Goal: Task Accomplishment & Management: Manage account settings

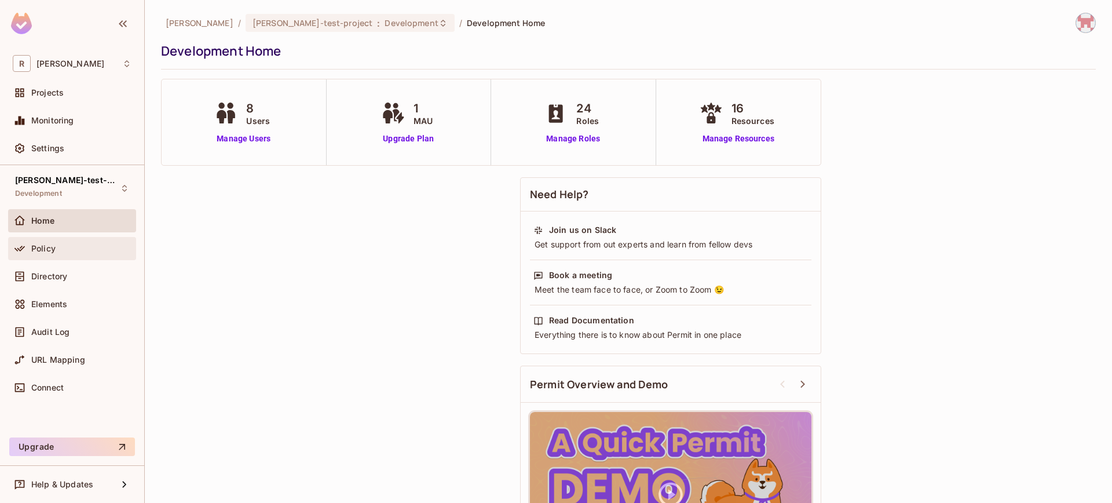
click at [84, 247] on div "Policy" at bounding box center [81, 248] width 100 height 9
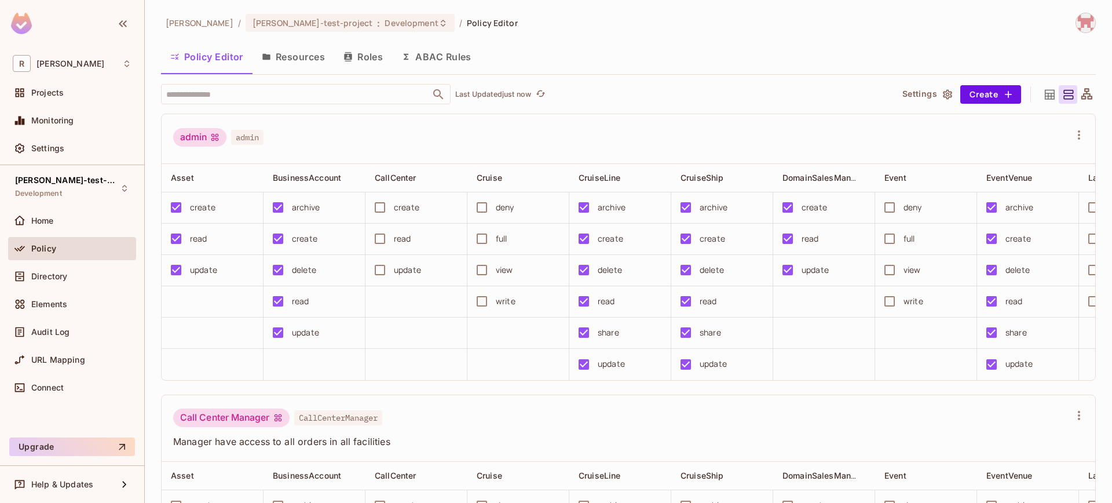
click at [71, 257] on div "Policy" at bounding box center [72, 248] width 128 height 23
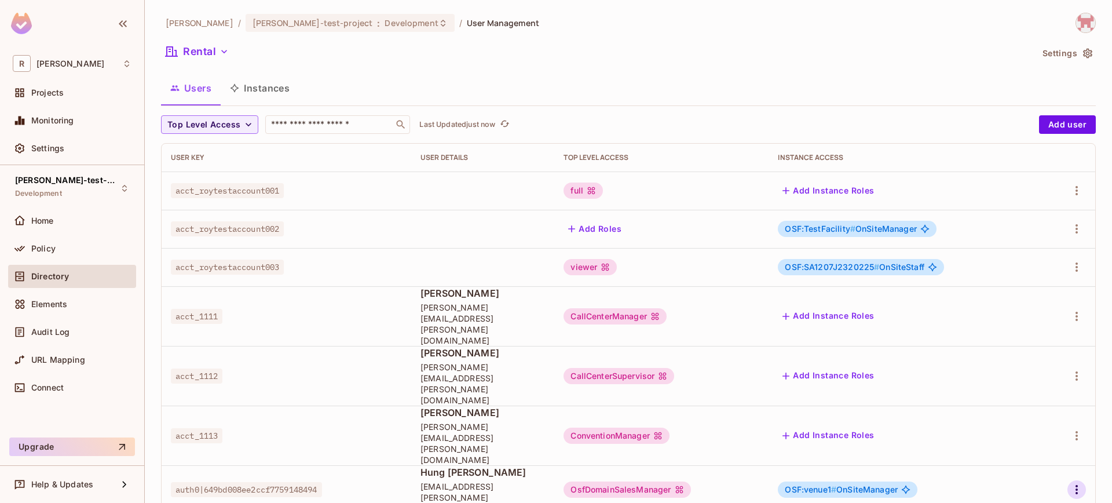
click at [1079, 482] on icon "button" at bounding box center [1077, 489] width 14 height 14
click at [1026, 423] on li "Edit" at bounding box center [1026, 424] width 103 height 25
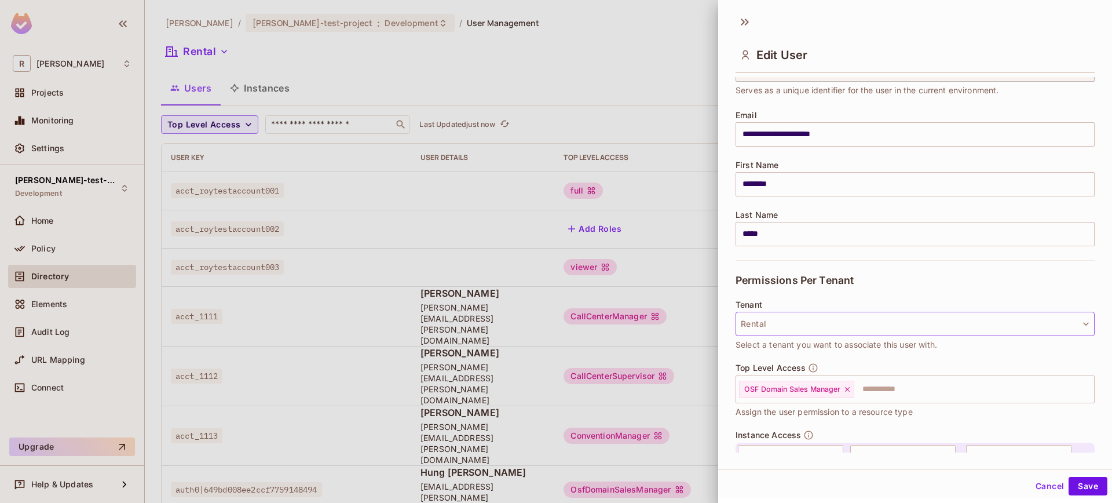
scroll to position [147, 0]
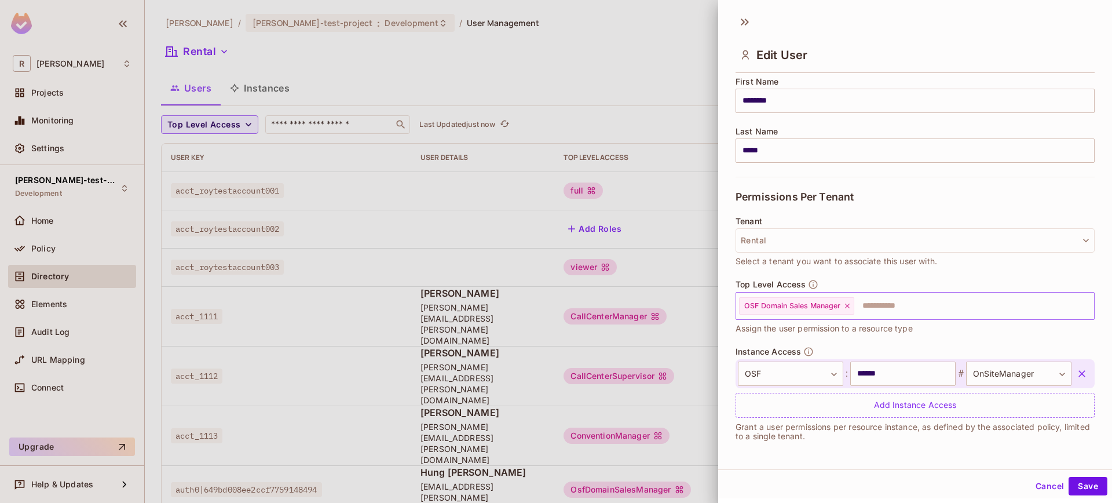
click at [850, 309] on icon at bounding box center [847, 306] width 8 height 8
click at [837, 308] on input "text" at bounding box center [905, 305] width 334 height 23
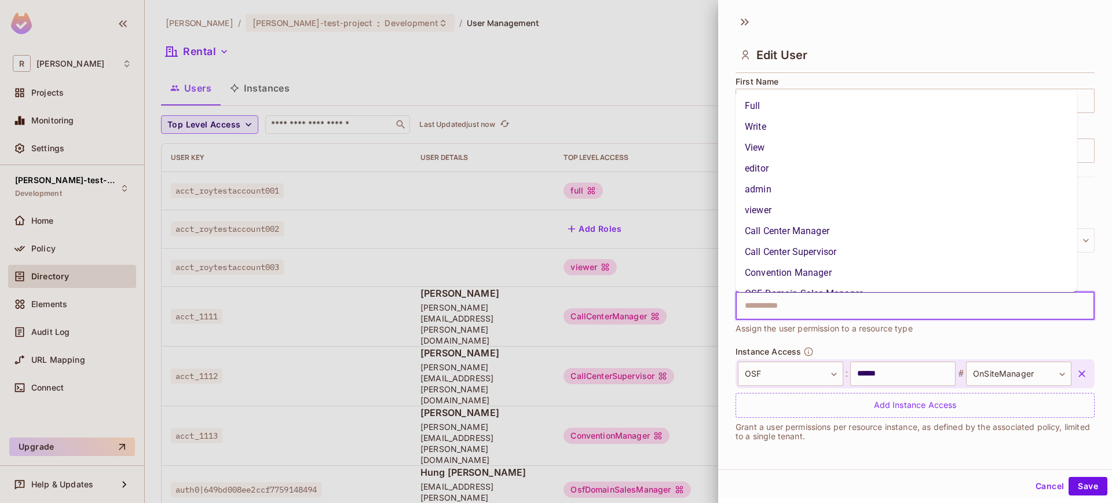
scroll to position [17, 0]
click at [846, 252] on li "Convention Manager" at bounding box center [907, 256] width 342 height 21
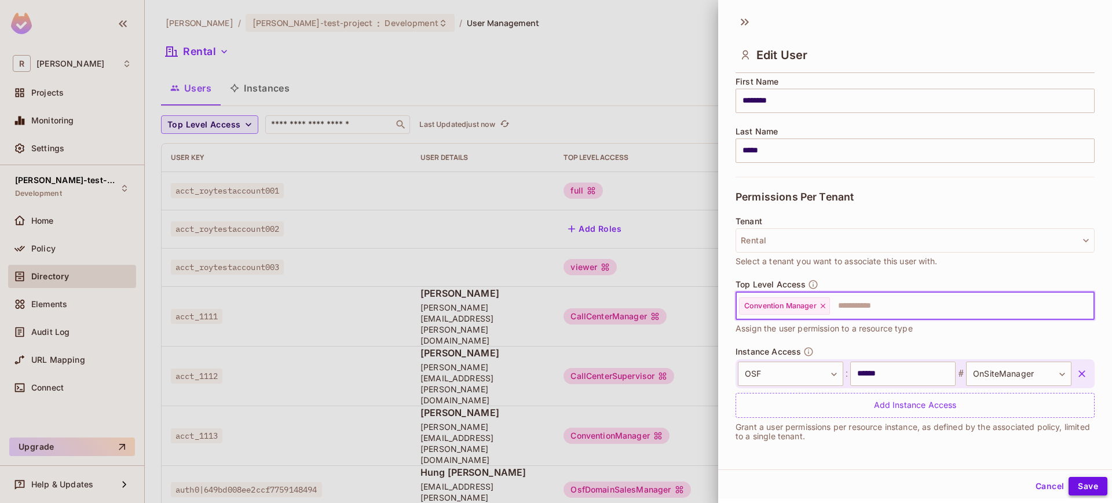
click at [1074, 485] on button "Save" at bounding box center [1088, 486] width 39 height 19
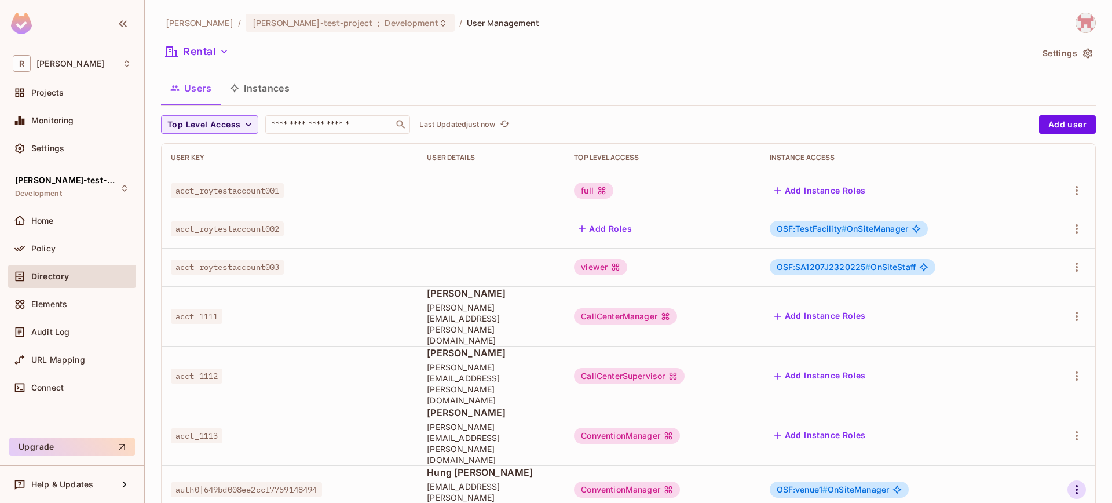
click at [1077, 485] on icon "button" at bounding box center [1077, 489] width 2 height 9
click at [1011, 434] on li "Edit" at bounding box center [1026, 424] width 103 height 25
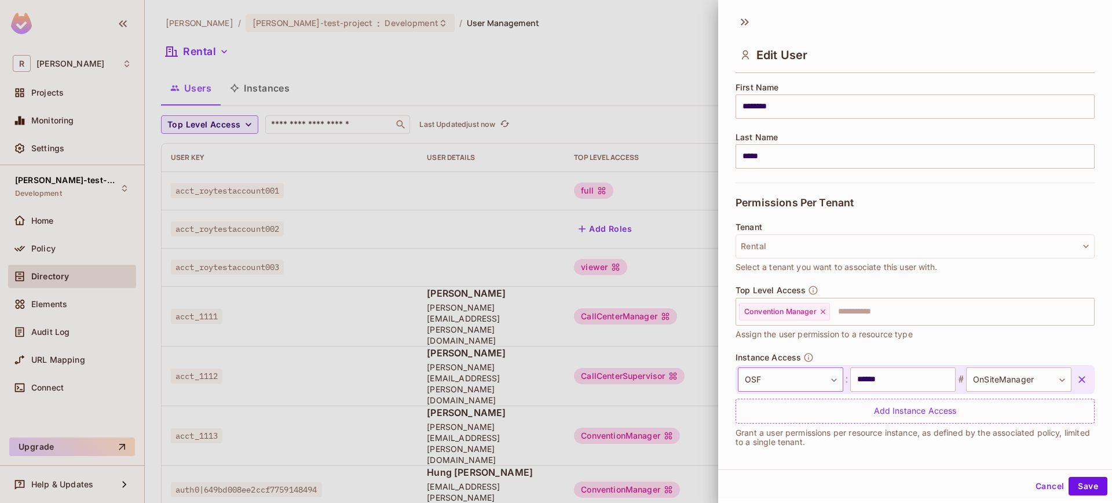
scroll to position [147, 0]
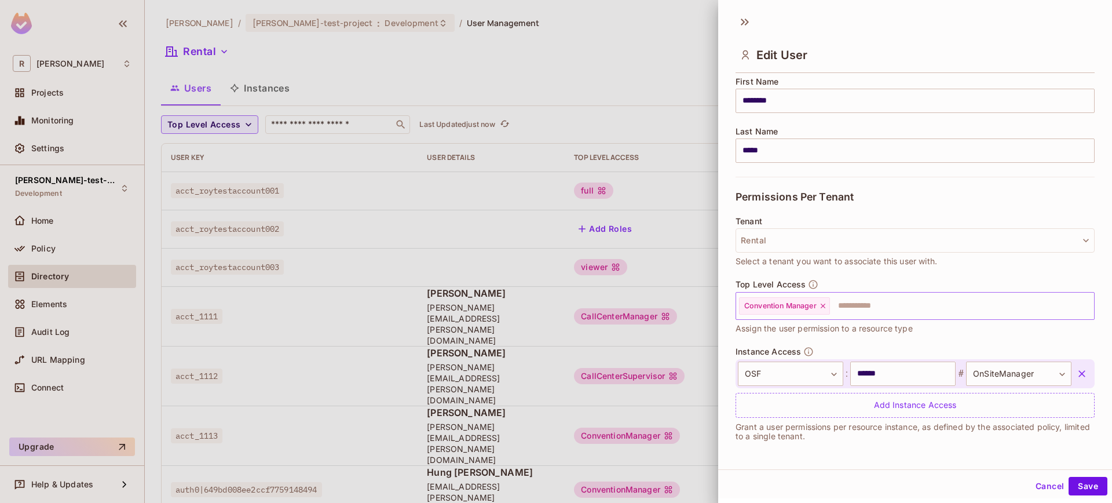
click at [829, 306] on div "Convention Manager" at bounding box center [784, 305] width 91 height 17
click at [825, 305] on icon at bounding box center [823, 306] width 8 height 8
click at [827, 305] on input "text" at bounding box center [905, 305] width 334 height 23
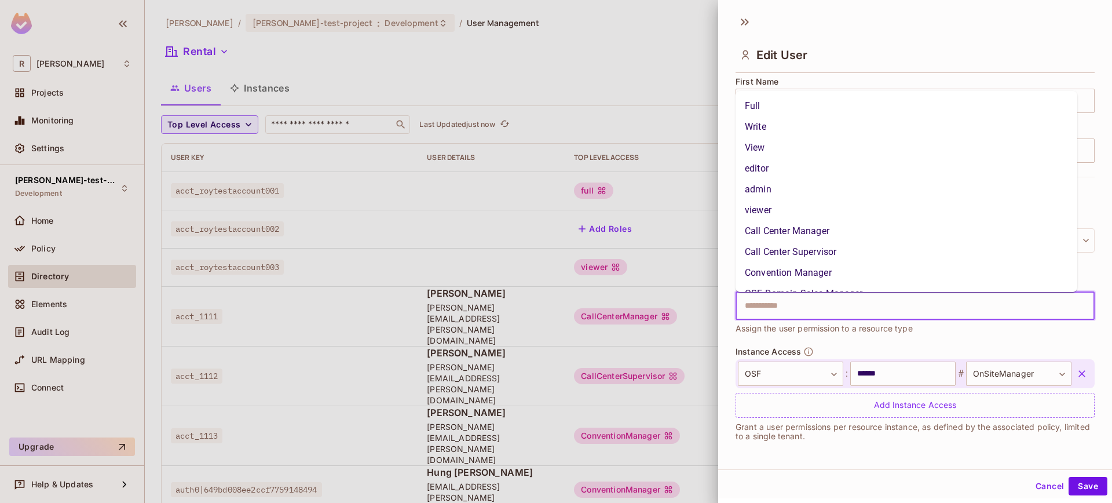
scroll to position [17, 0]
click at [833, 220] on li "Call Center Manager" at bounding box center [907, 214] width 342 height 21
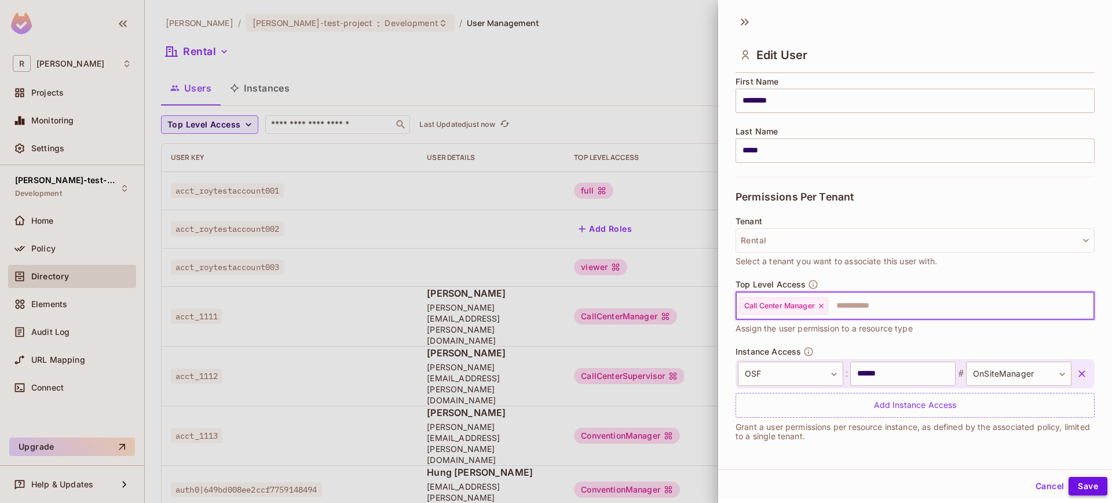
click at [1088, 494] on button "Save" at bounding box center [1088, 486] width 39 height 19
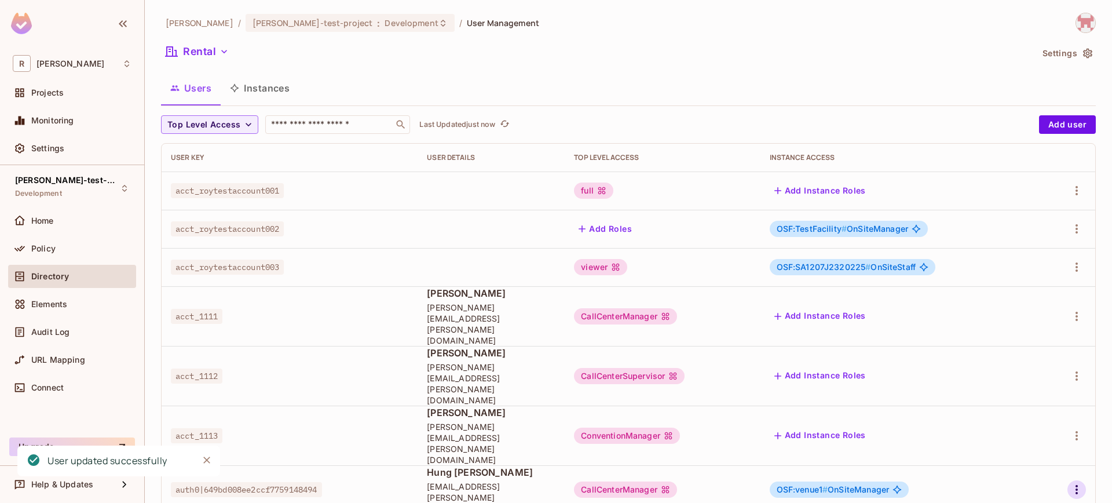
click at [1070, 482] on icon "button" at bounding box center [1077, 489] width 14 height 14
click at [1036, 424] on li "Edit" at bounding box center [1026, 424] width 103 height 25
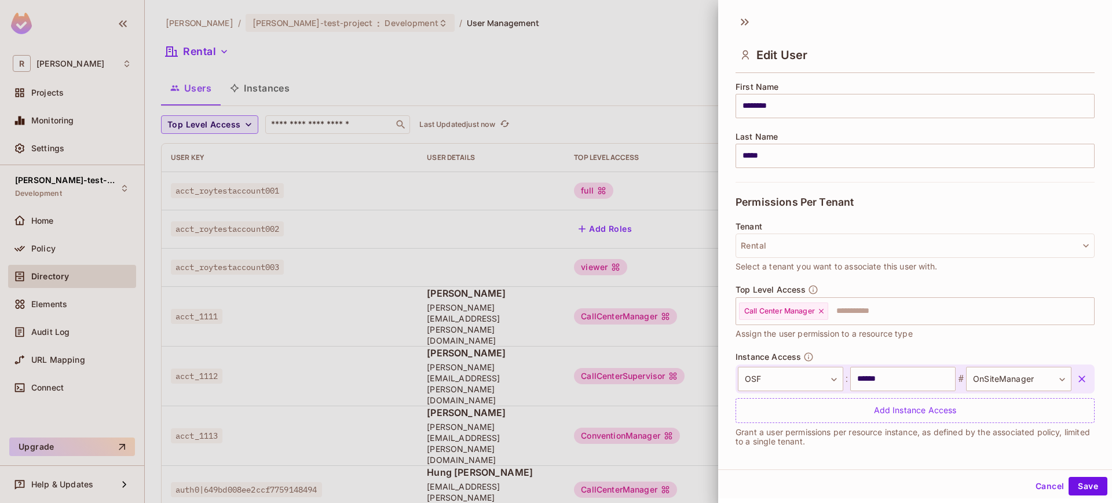
scroll to position [147, 0]
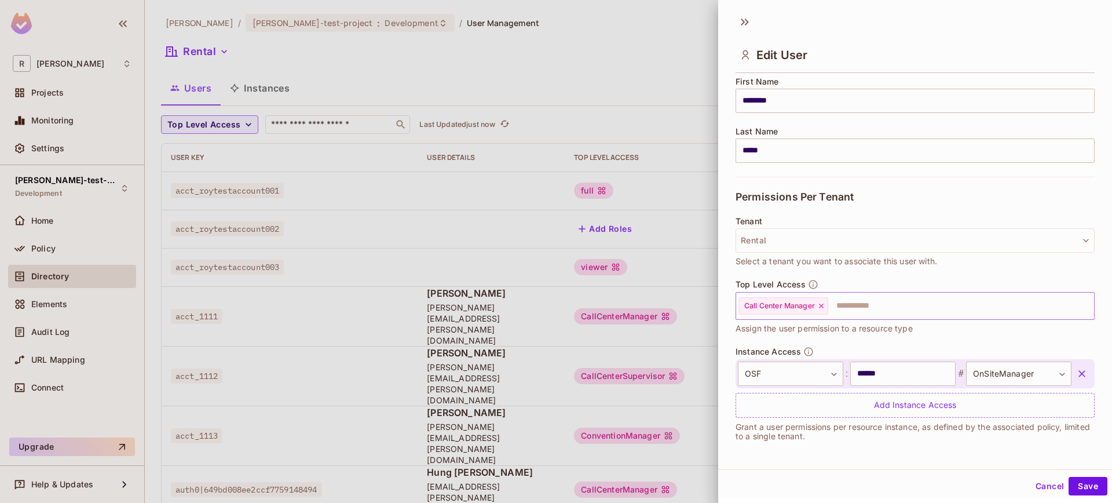
click at [827, 308] on div "Call Center Manager" at bounding box center [783, 305] width 89 height 17
click at [824, 306] on icon at bounding box center [821, 306] width 5 height 5
click at [842, 306] on input "text" at bounding box center [905, 305] width 334 height 23
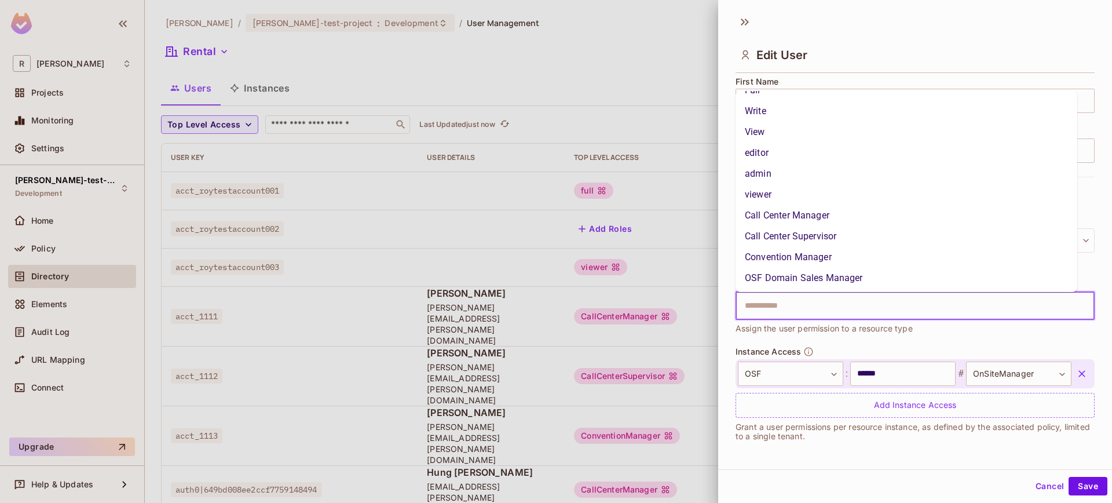
scroll to position [17, 0]
click at [842, 253] on li "Convention Manager" at bounding box center [907, 256] width 342 height 21
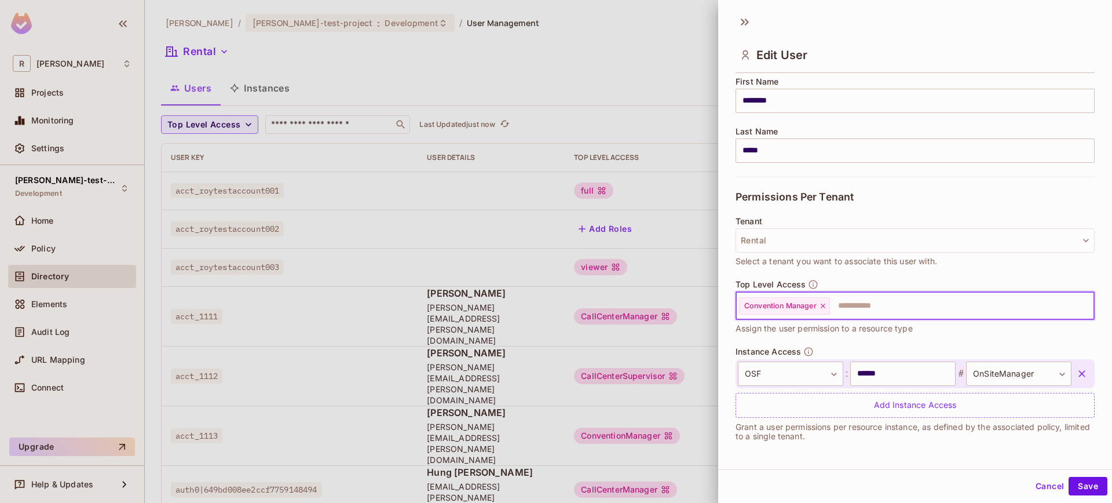
click at [838, 304] on input "text" at bounding box center [951, 305] width 241 height 23
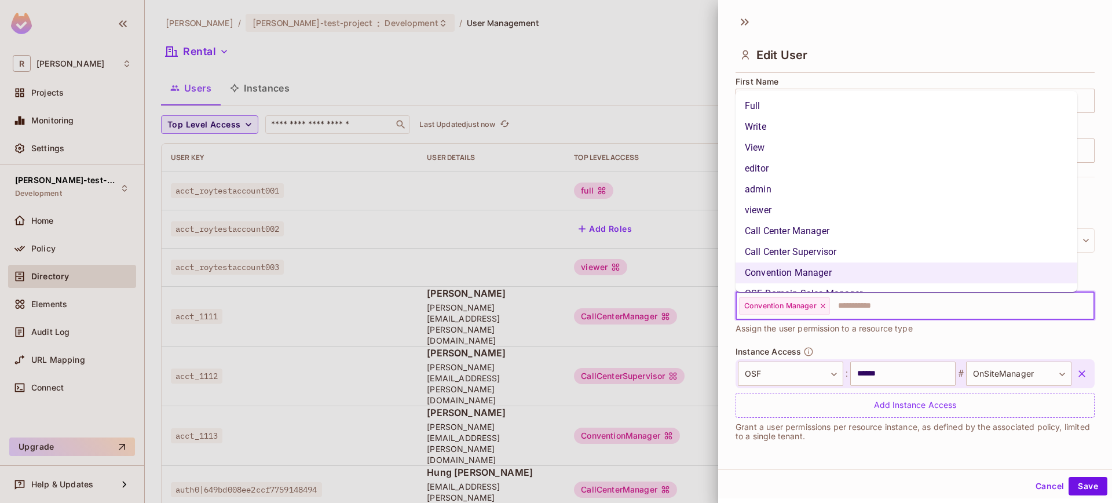
click at [818, 304] on div "Convention Manager" at bounding box center [784, 305] width 91 height 17
click at [821, 305] on icon at bounding box center [823, 306] width 8 height 8
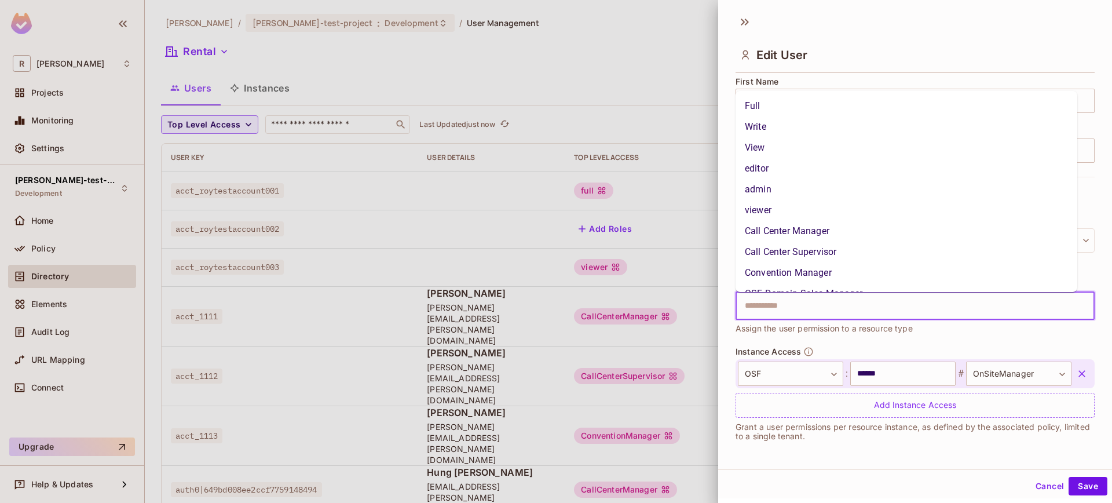
click at [835, 257] on li "Call Center Supervisor" at bounding box center [907, 252] width 342 height 21
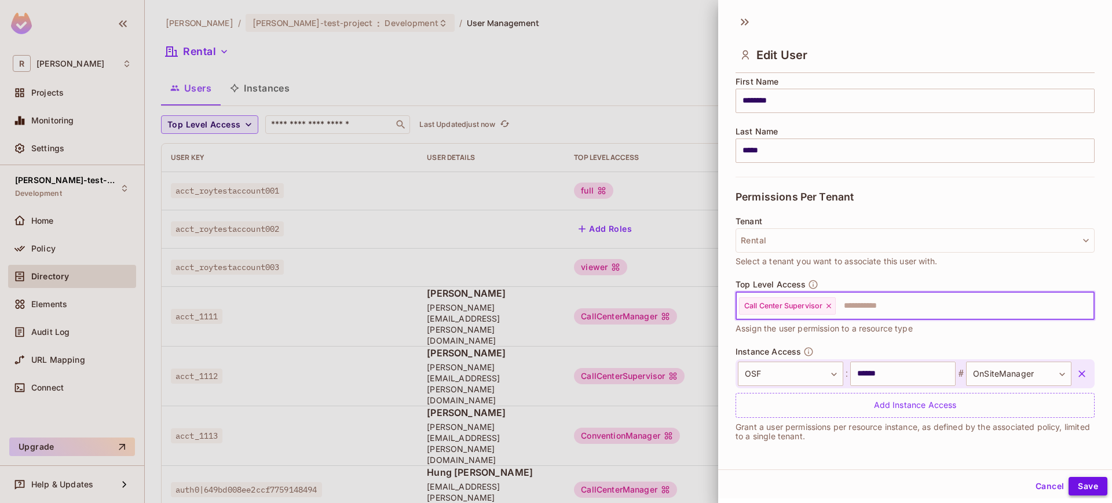
click at [1085, 491] on button "Save" at bounding box center [1088, 486] width 39 height 19
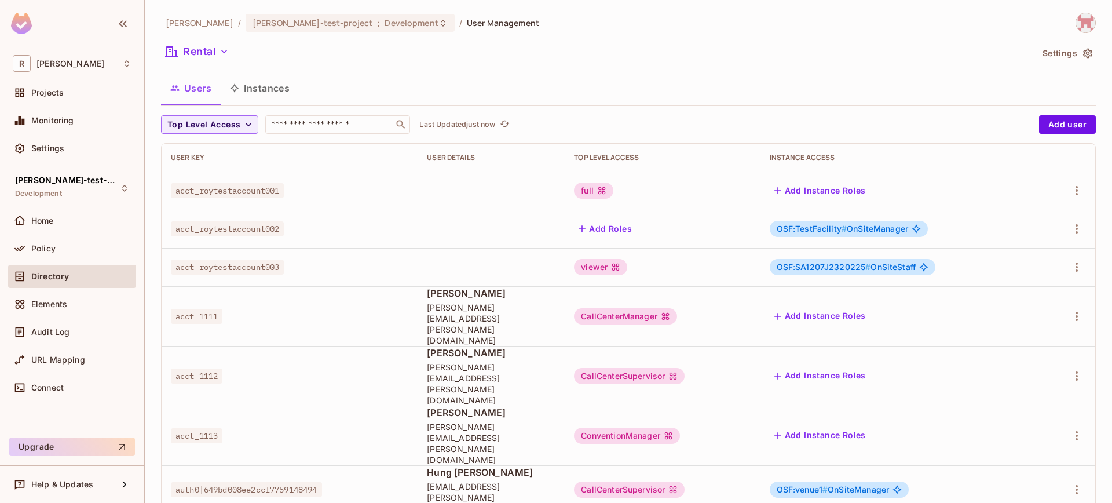
click at [1065, 480] on div at bounding box center [1067, 489] width 38 height 19
click at [1071, 482] on icon "button" at bounding box center [1077, 489] width 14 height 14
click at [1029, 430] on li "Edit" at bounding box center [1026, 424] width 103 height 25
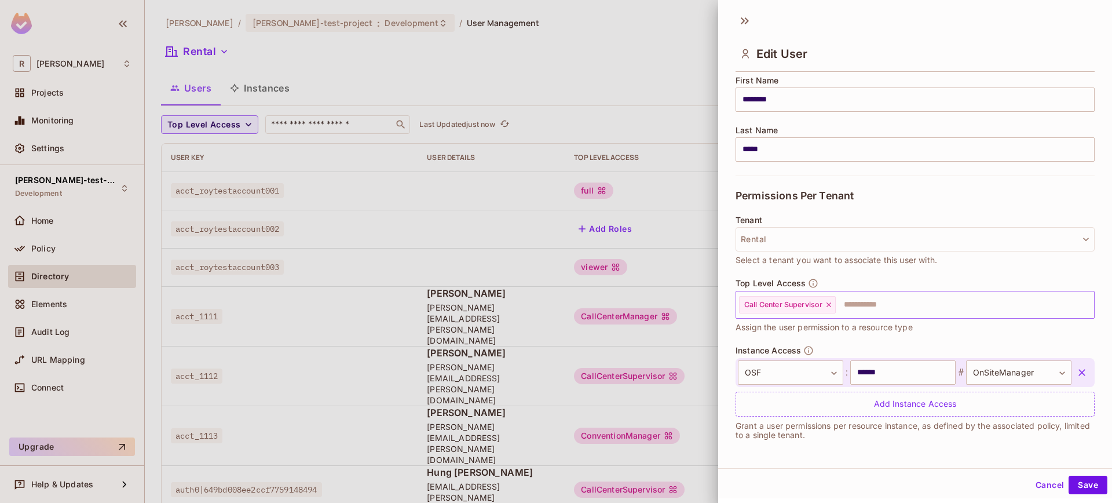
scroll to position [2, 0]
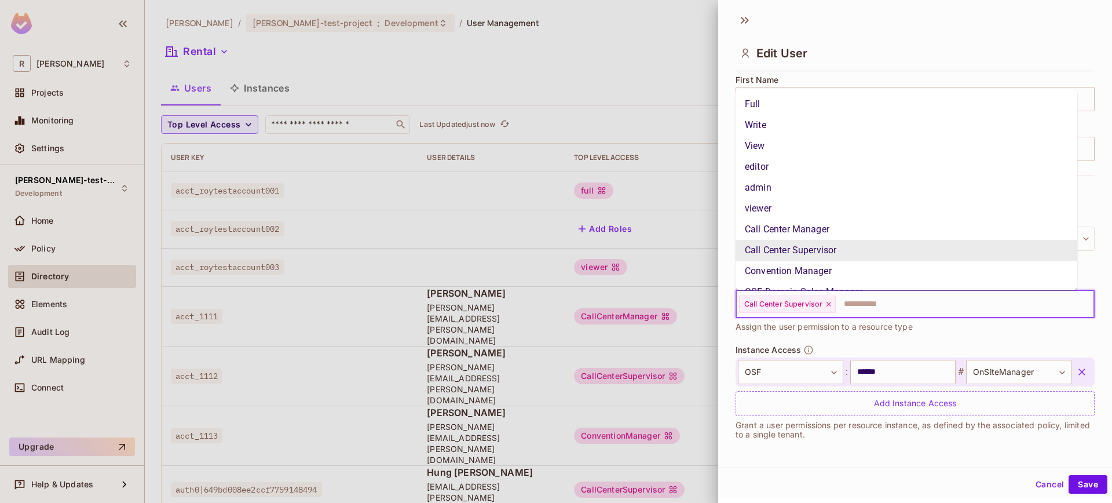
click at [875, 312] on input "text" at bounding box center [954, 304] width 235 height 23
click at [826, 305] on icon at bounding box center [829, 304] width 8 height 8
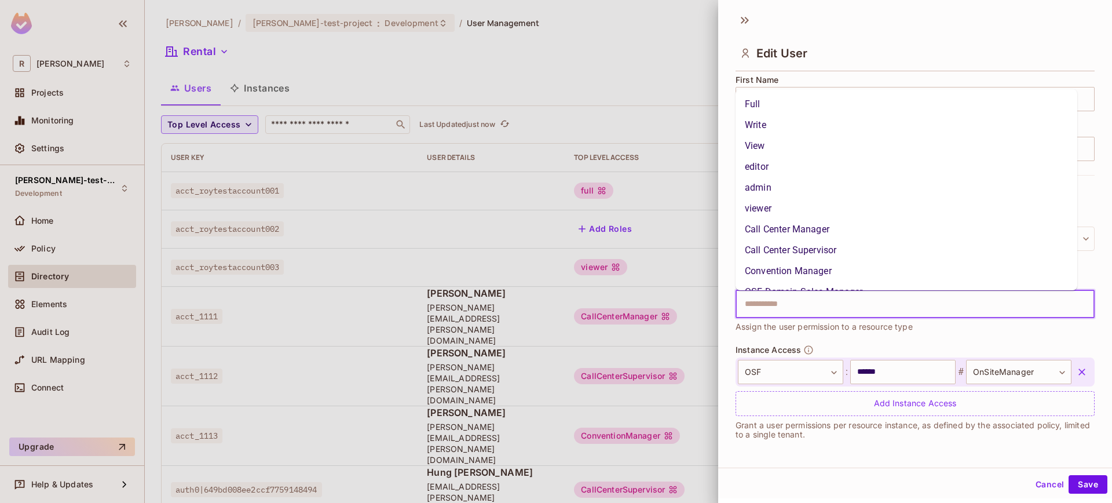
scroll to position [17, 0]
click at [830, 272] on li "OSF Domain Sales Manager" at bounding box center [907, 275] width 342 height 21
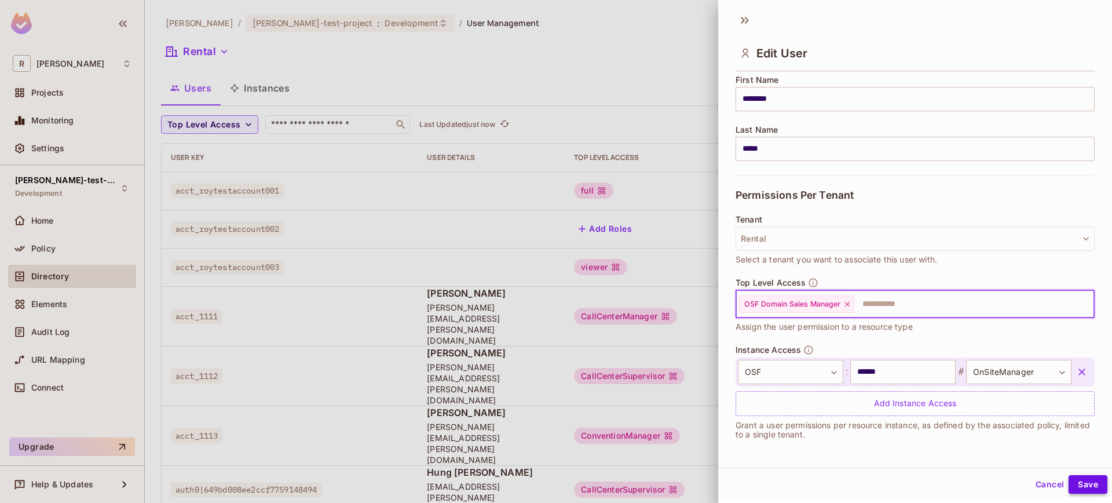
click at [1084, 481] on button "Save" at bounding box center [1088, 484] width 39 height 19
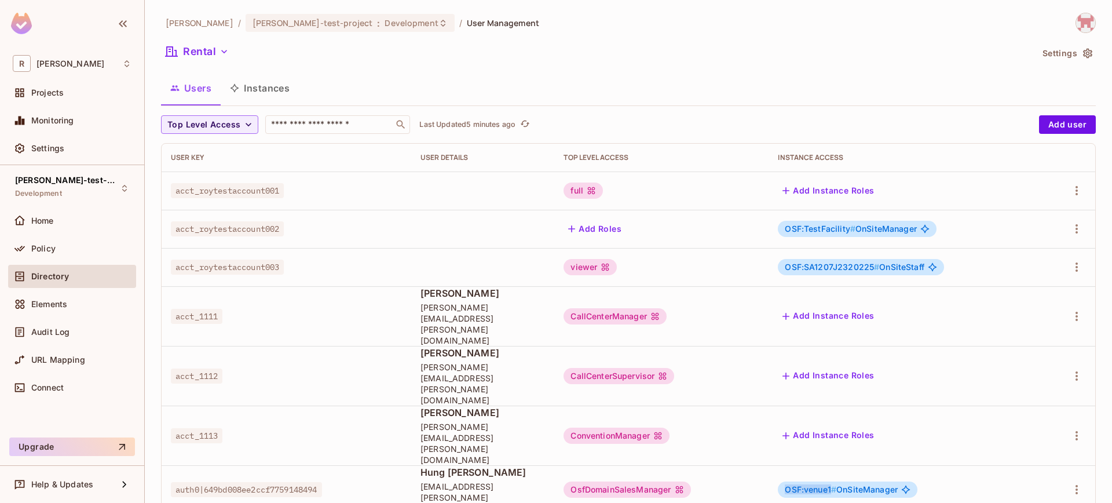
drag, startPoint x: 796, startPoint y: 418, endPoint x: 843, endPoint y: 423, distance: 47.2
click at [843, 481] on div "OSF:venue1 # OnSiteManager" at bounding box center [848, 489] width 140 height 16
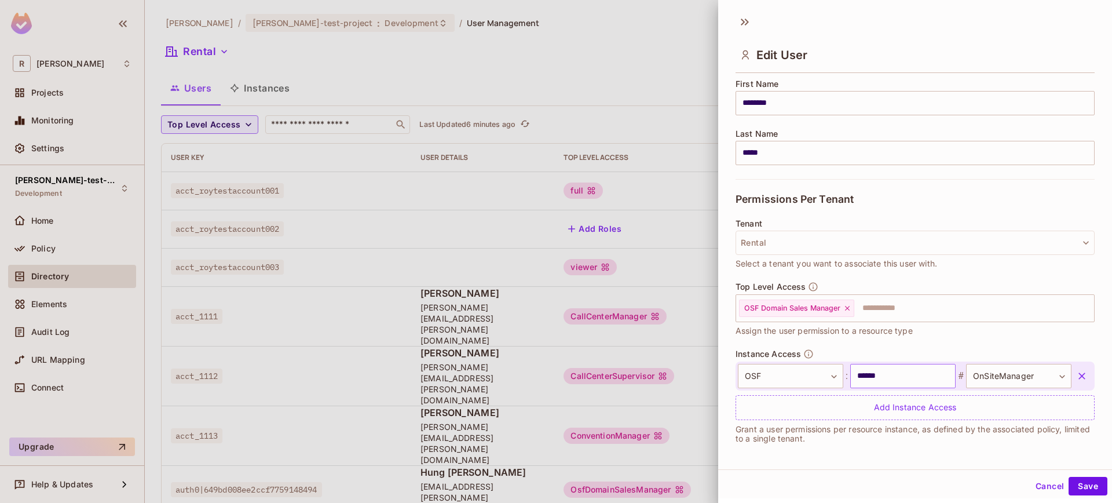
scroll to position [147, 0]
drag, startPoint x: 879, startPoint y: 372, endPoint x: 816, endPoint y: 371, distance: 63.1
click at [818, 372] on div "**********" at bounding box center [905, 373] width 334 height 24
click at [848, 305] on icon at bounding box center [847, 306] width 5 height 5
click at [1076, 475] on div "Cancel Save" at bounding box center [915, 486] width 394 height 28
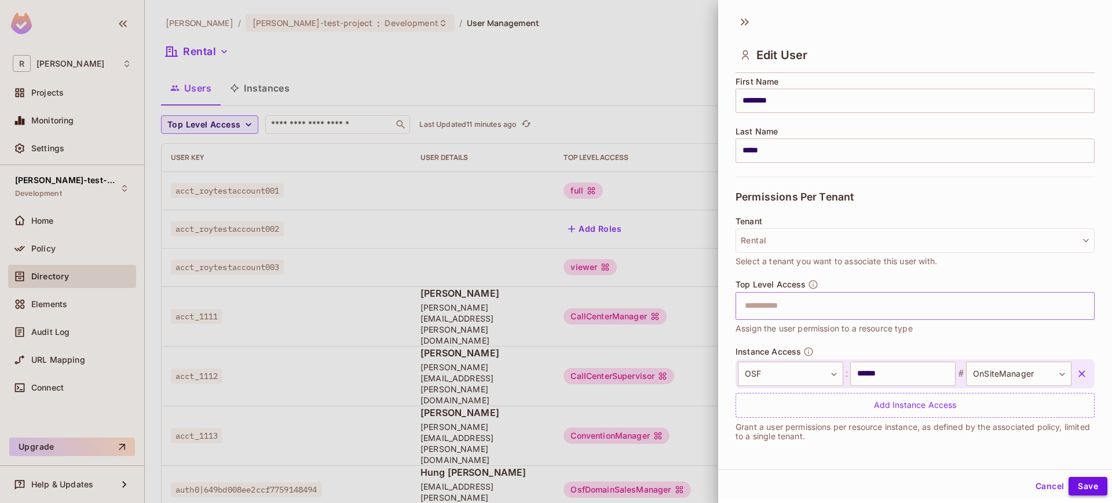
click at [1079, 484] on button "Save" at bounding box center [1088, 486] width 39 height 19
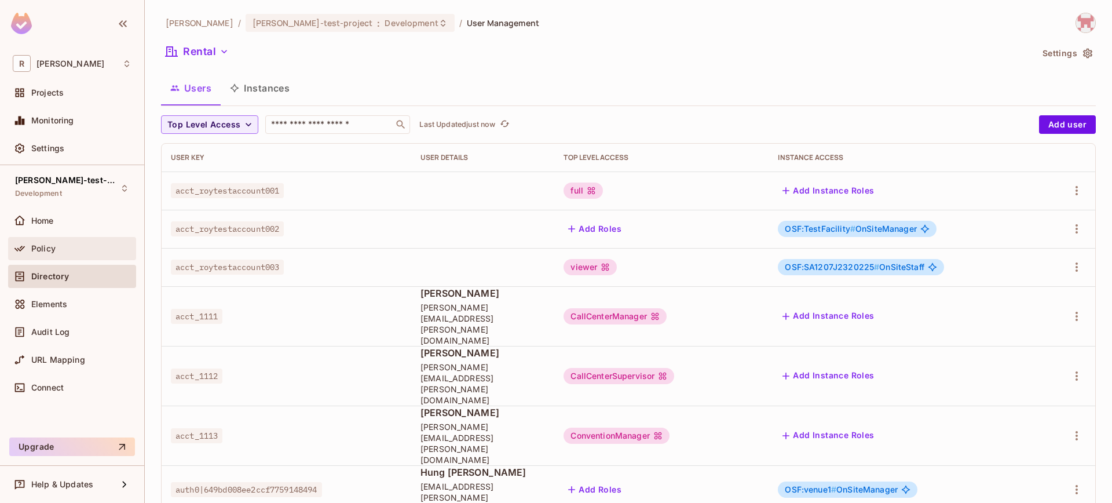
click at [75, 240] on div "Policy" at bounding box center [72, 248] width 128 height 23
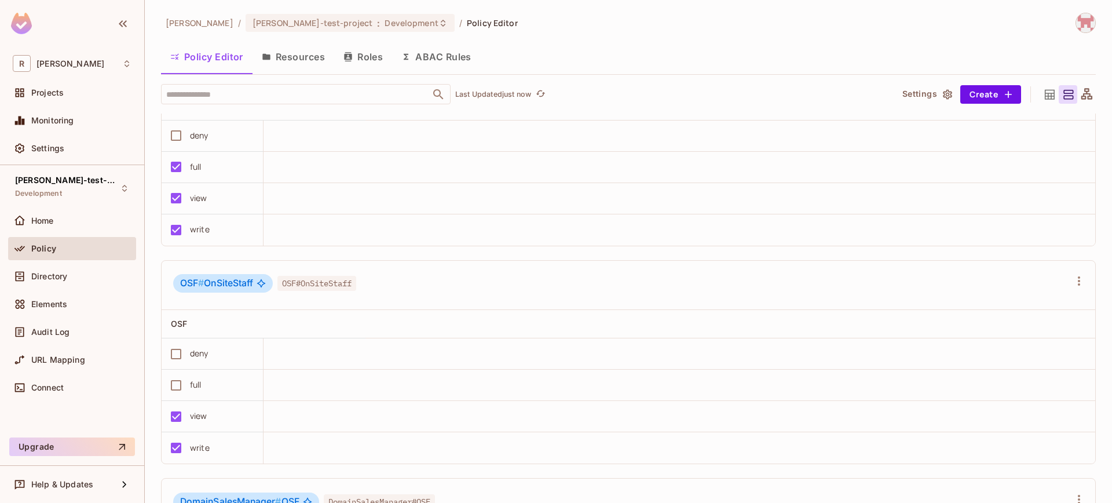
scroll to position [3745, 0]
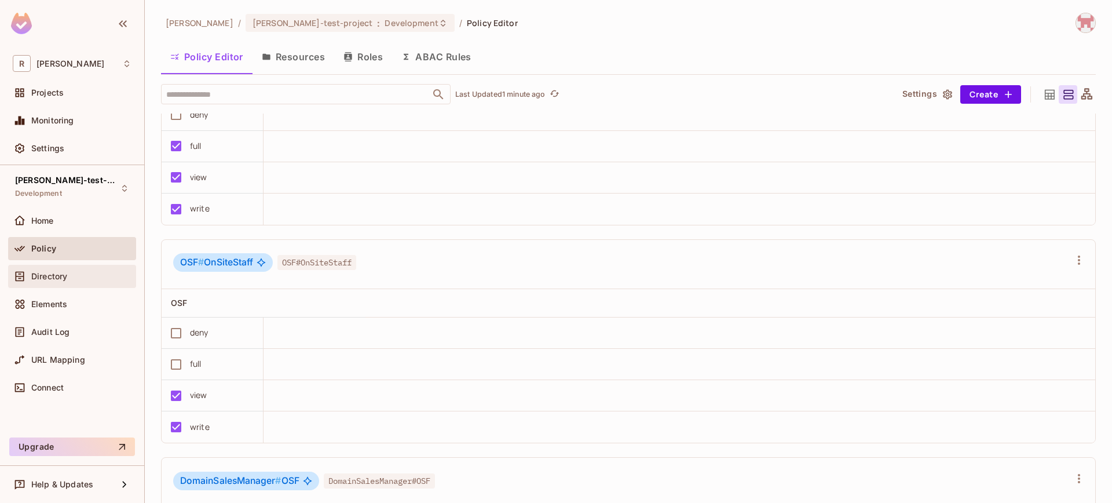
click at [64, 283] on div "Directory" at bounding box center [72, 276] width 128 height 23
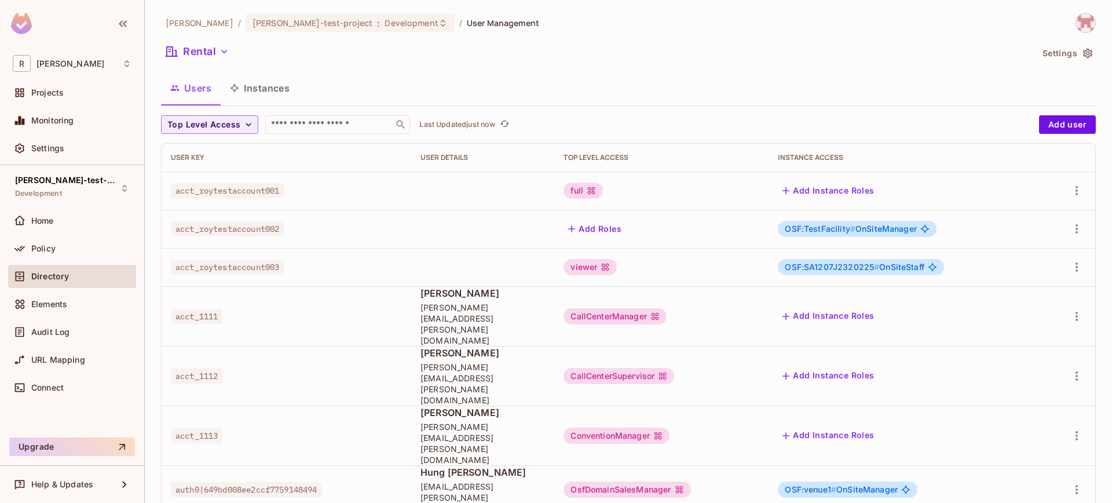
scroll to position [1, 0]
click at [620, 481] on div "OsfDomainSalesManager" at bounding box center [627, 489] width 127 height 16
click at [621, 481] on div "OsfDomainSalesManager" at bounding box center [627, 489] width 127 height 16
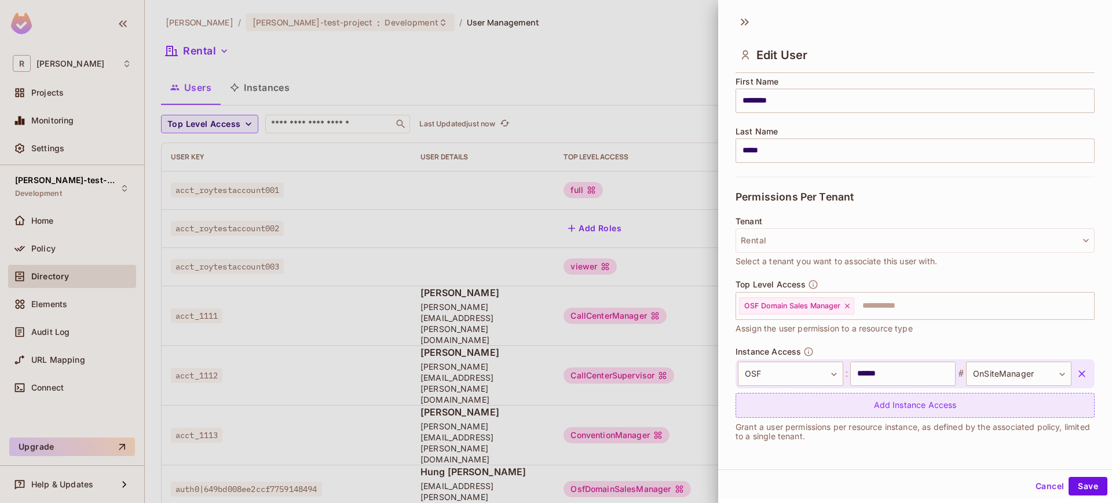
scroll to position [2, 0]
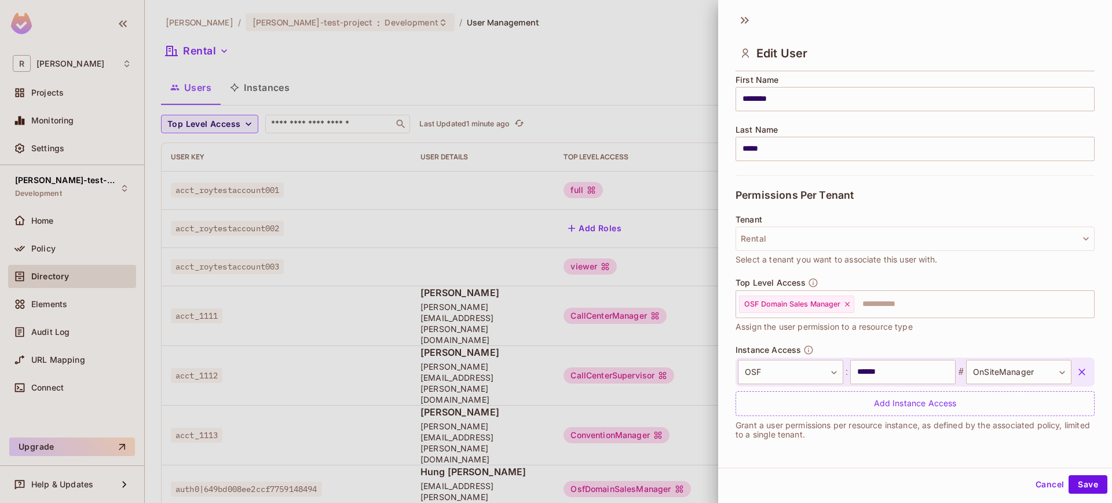
click at [671, 188] on div at bounding box center [556, 251] width 1112 height 503
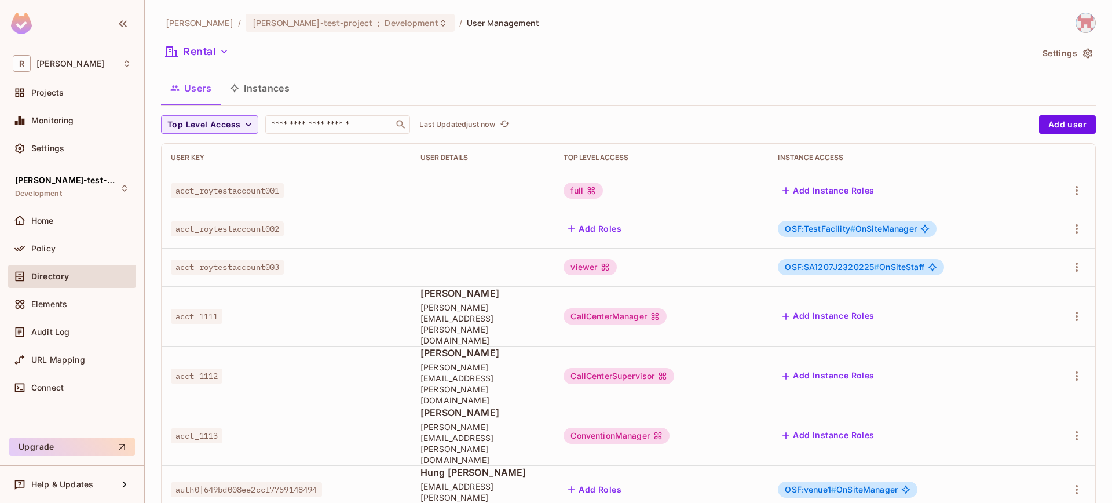
scroll to position [1, 0]
click at [648, 481] on div "FacilityManager" at bounding box center [609, 489] width 90 height 16
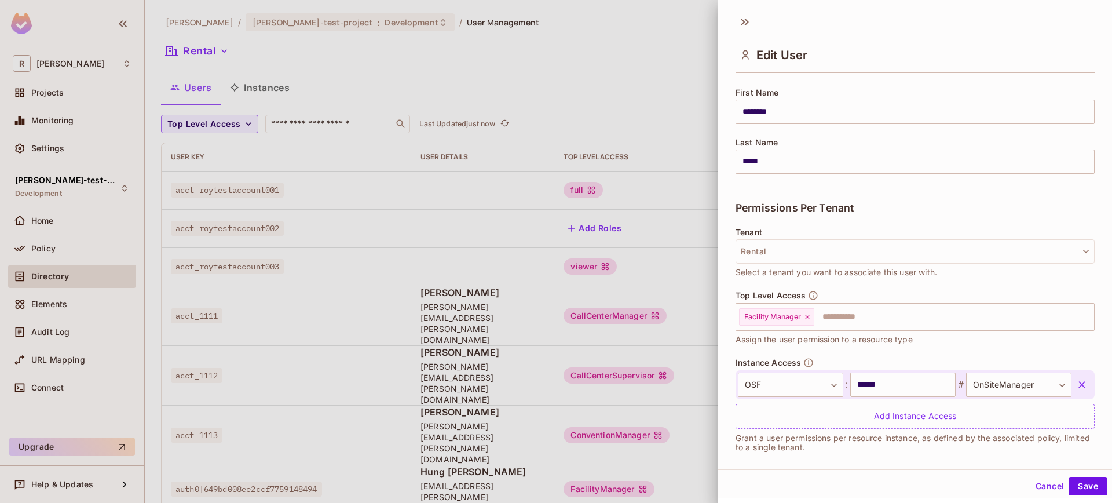
scroll to position [147, 0]
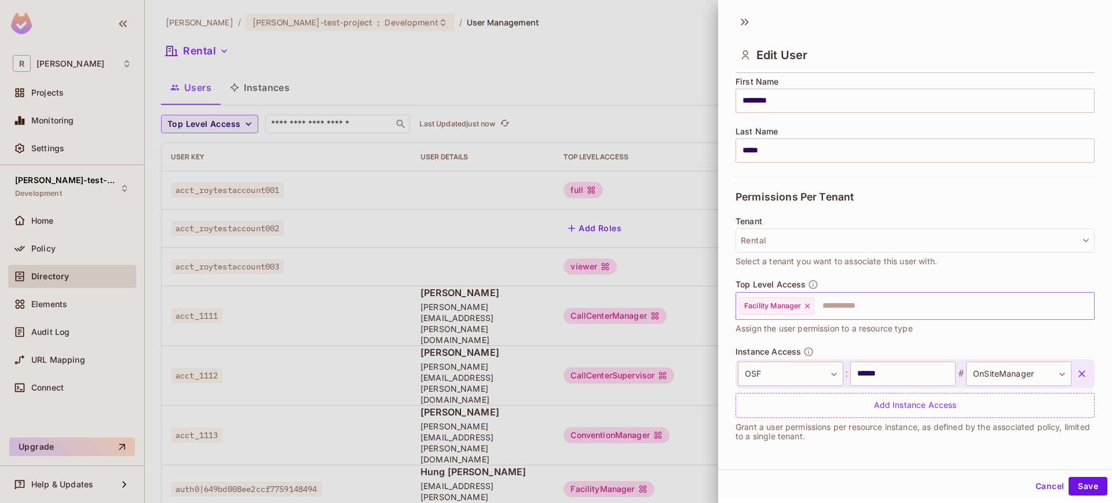
drag, startPoint x: 762, startPoint y: 312, endPoint x: 766, endPoint y: 308, distance: 6.2
click at [762, 312] on div "Facility Manager" at bounding box center [776, 305] width 75 height 17
click at [770, 306] on span "Facility Manager" at bounding box center [772, 305] width 57 height 9
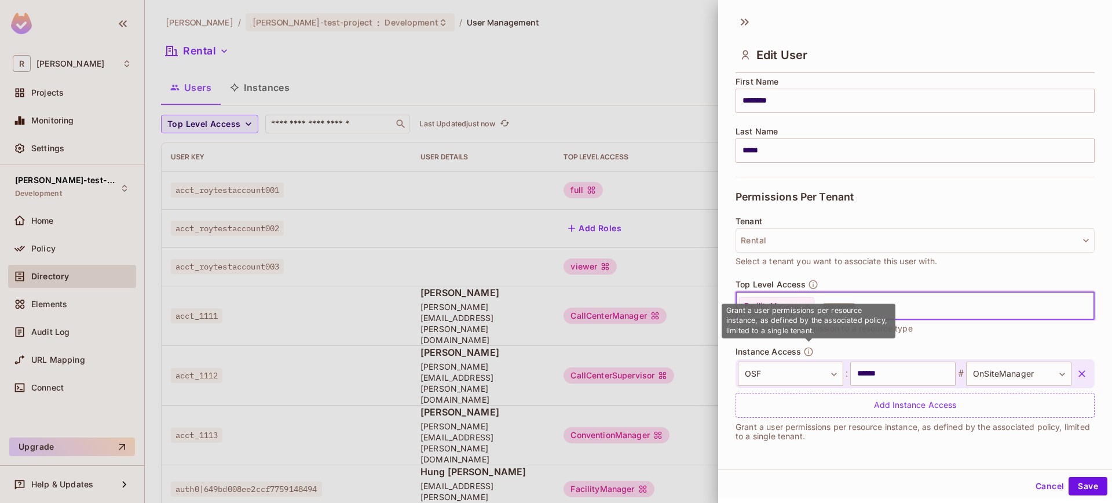
click at [902, 349] on div "**********" at bounding box center [915, 381] width 359 height 71
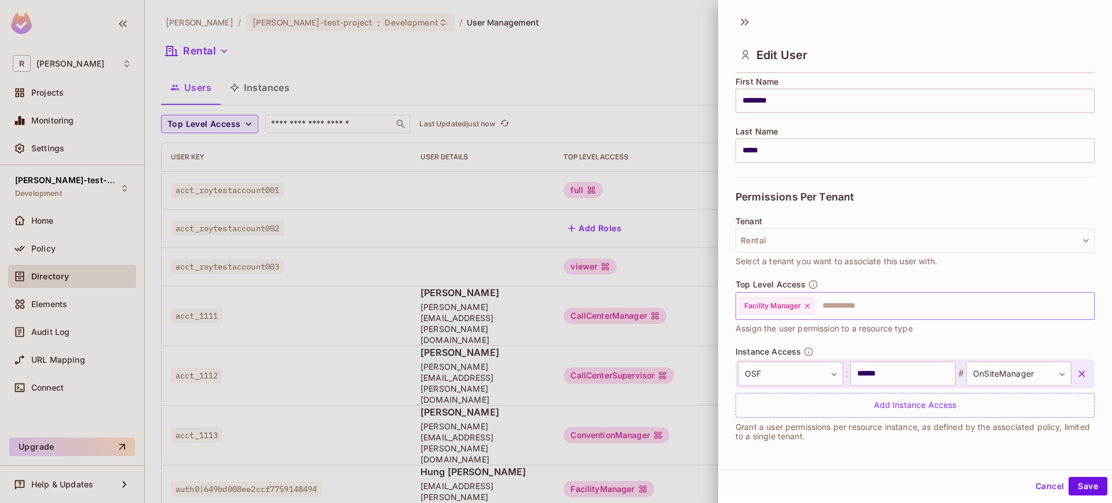
click at [811, 308] on icon at bounding box center [807, 306] width 8 height 8
click at [1073, 477] on button "Save" at bounding box center [1088, 486] width 39 height 19
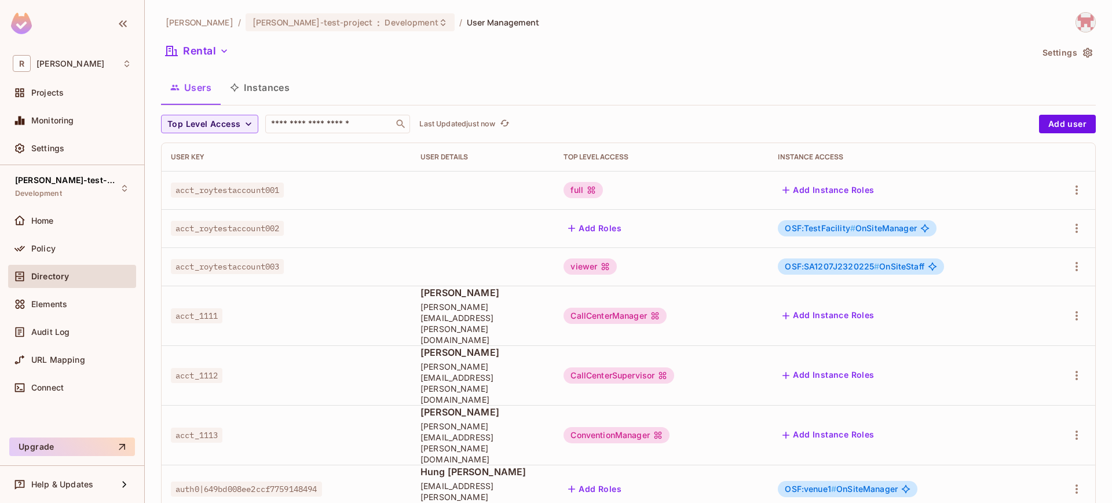
click at [831, 484] on span "OSF:venue1 #" at bounding box center [811, 489] width 52 height 10
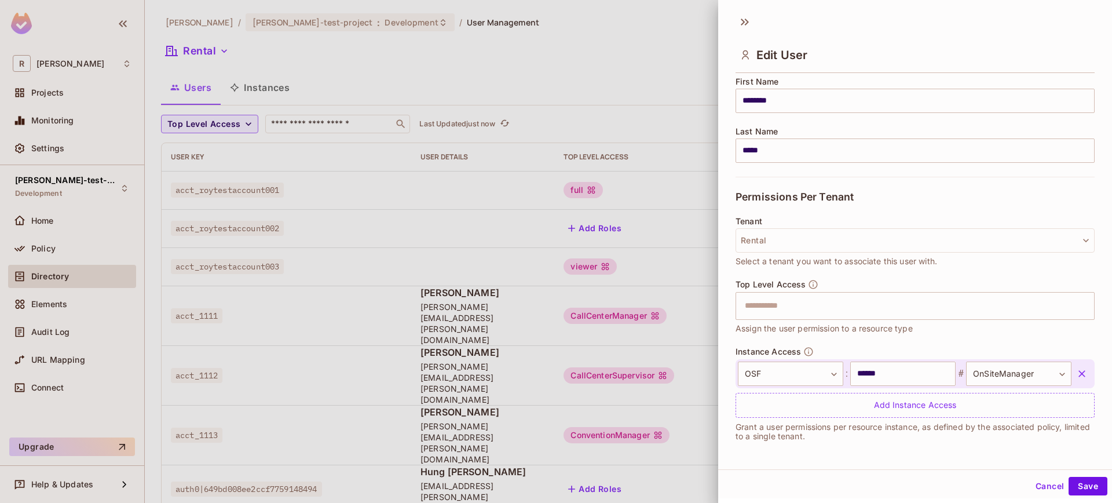
click at [1031, 493] on button "Cancel" at bounding box center [1050, 486] width 38 height 19
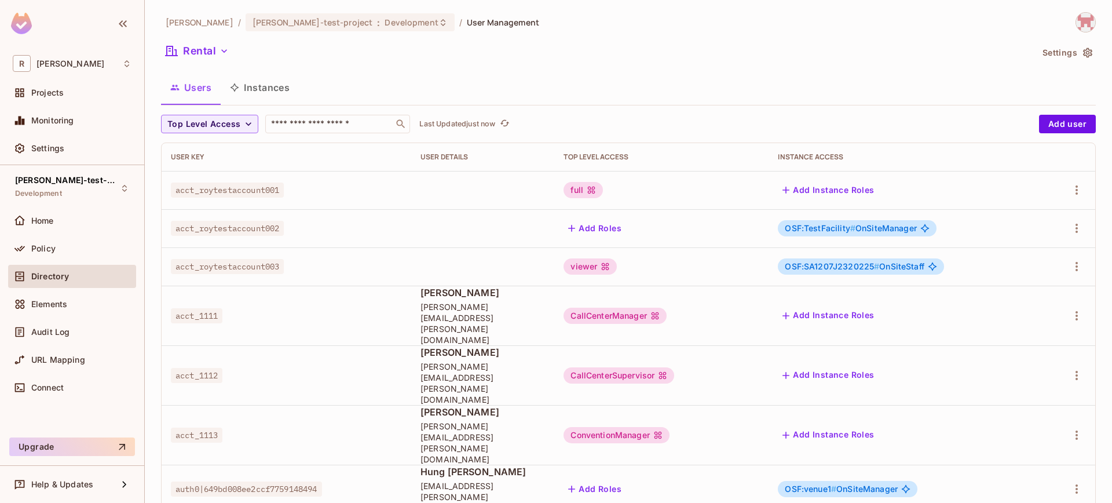
click at [1025, 491] on div "roy-poc / roy-test-project : Development / User Management Rental Settings User…" at bounding box center [628, 251] width 967 height 503
drag, startPoint x: 793, startPoint y: 420, endPoint x: 904, endPoint y: 419, distance: 111.2
click at [904, 481] on div "OSF:venue1 # OnSiteManager" at bounding box center [848, 489] width 140 height 16
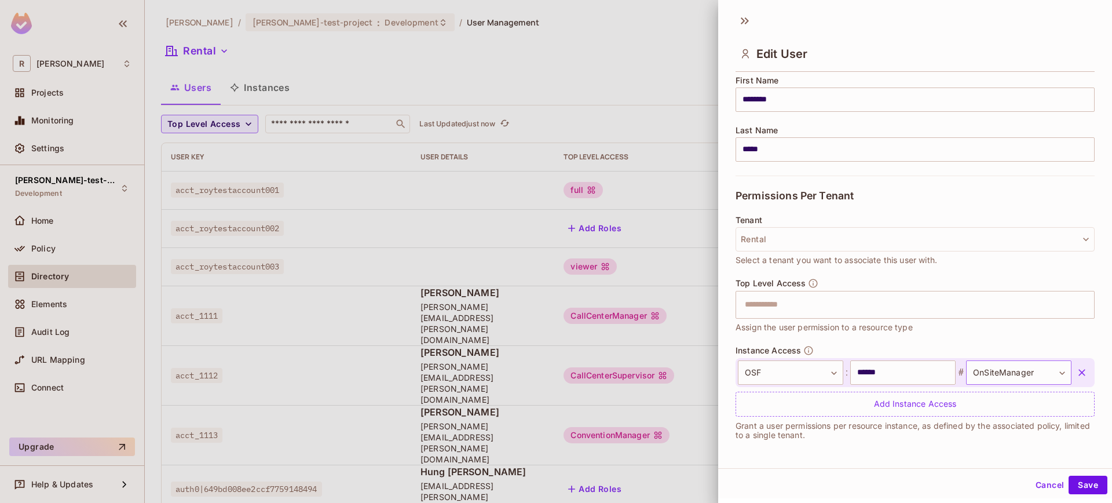
scroll to position [2, 0]
click at [682, 341] on div at bounding box center [556, 251] width 1112 height 503
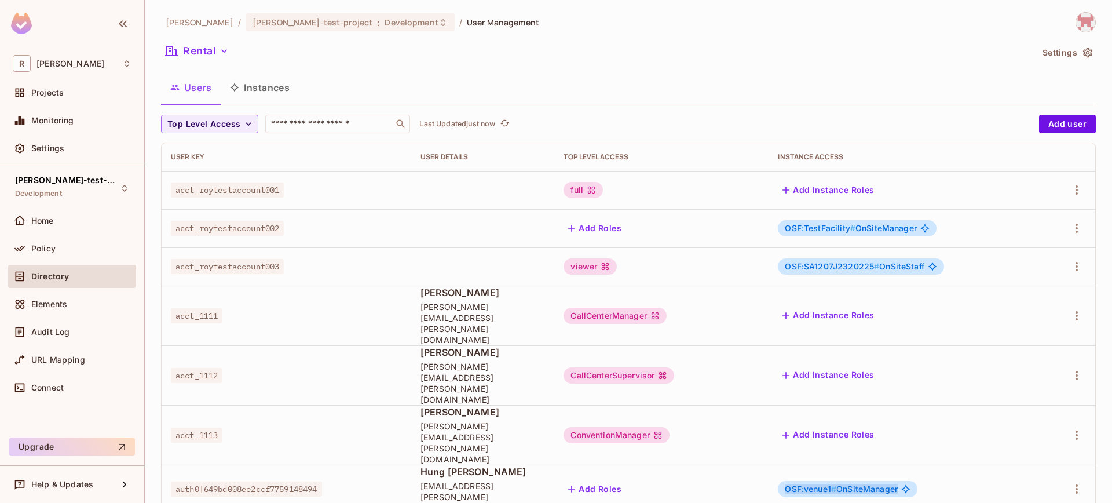
copy span "OSF:venue1 # OnSiteManager"
drag, startPoint x: 793, startPoint y: 421, endPoint x: 903, endPoint y: 419, distance: 110.1
click at [898, 484] on span "OSF:venue1 # OnSiteManager" at bounding box center [841, 488] width 113 height 9
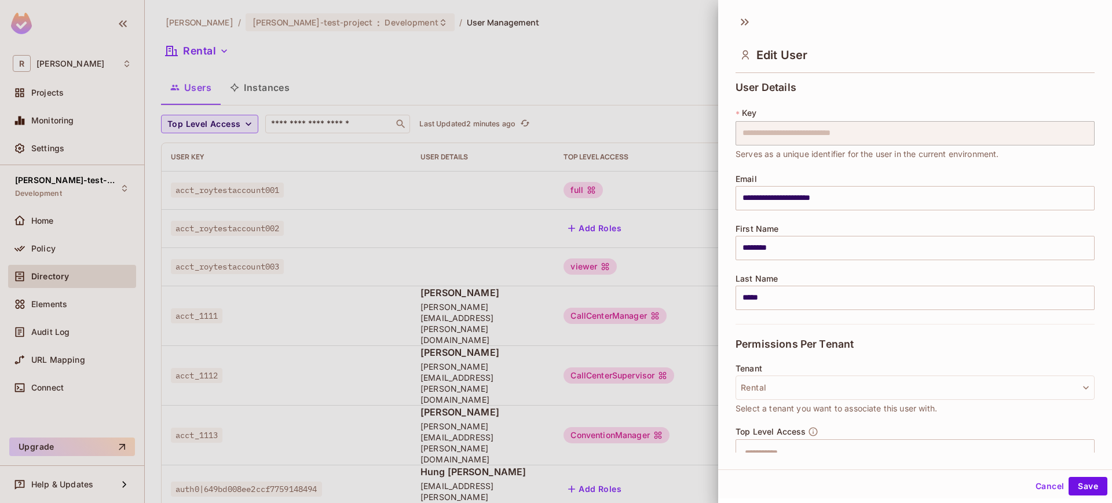
click at [702, 419] on div at bounding box center [556, 251] width 1112 height 503
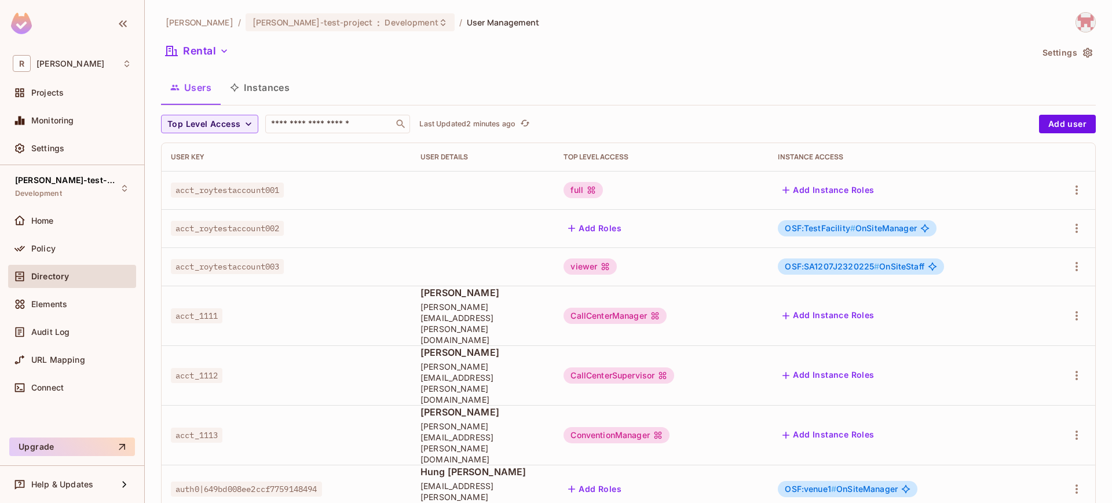
click at [898, 484] on span "OSF:venue1 # OnSiteManager" at bounding box center [841, 488] width 113 height 9
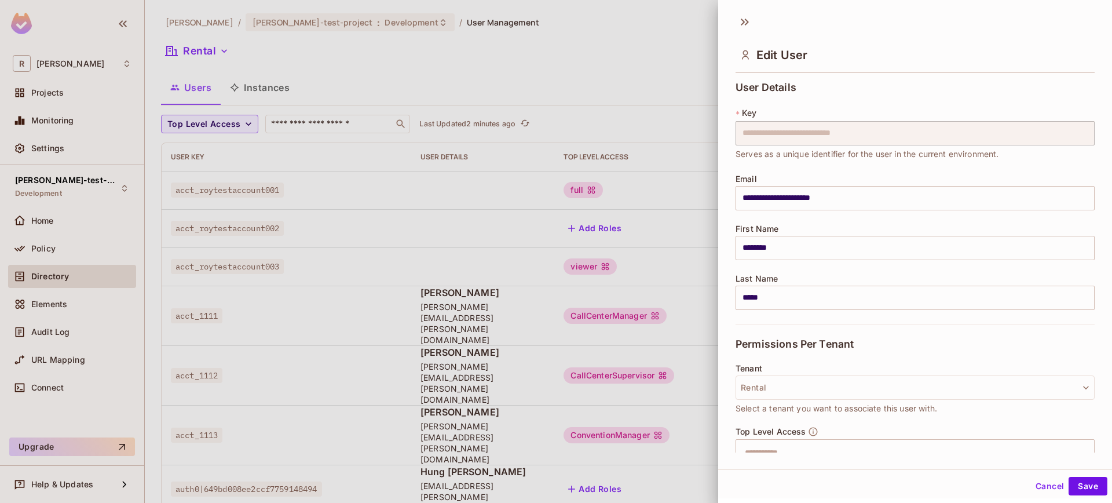
click at [697, 277] on div at bounding box center [556, 251] width 1112 height 503
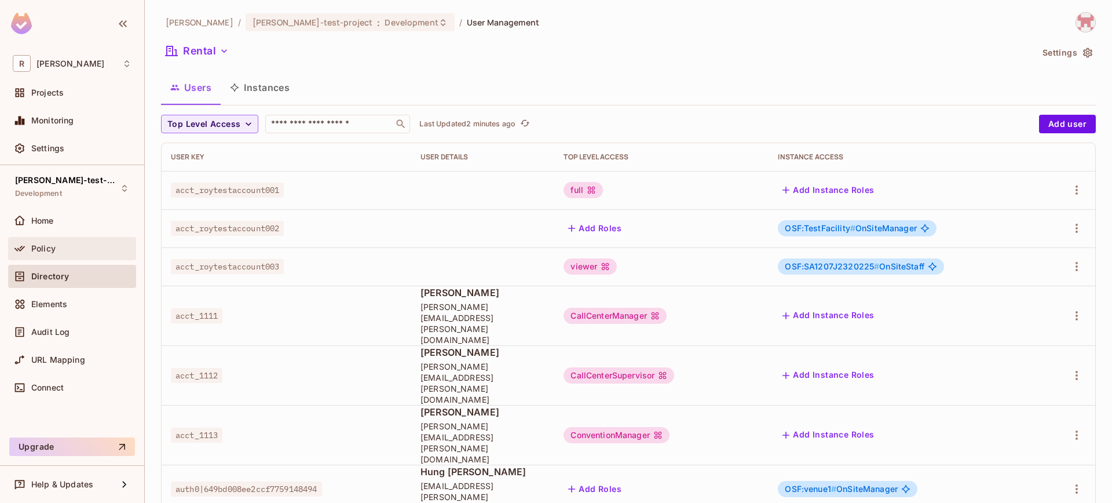
click at [54, 255] on div "Policy" at bounding box center [72, 248] width 128 height 23
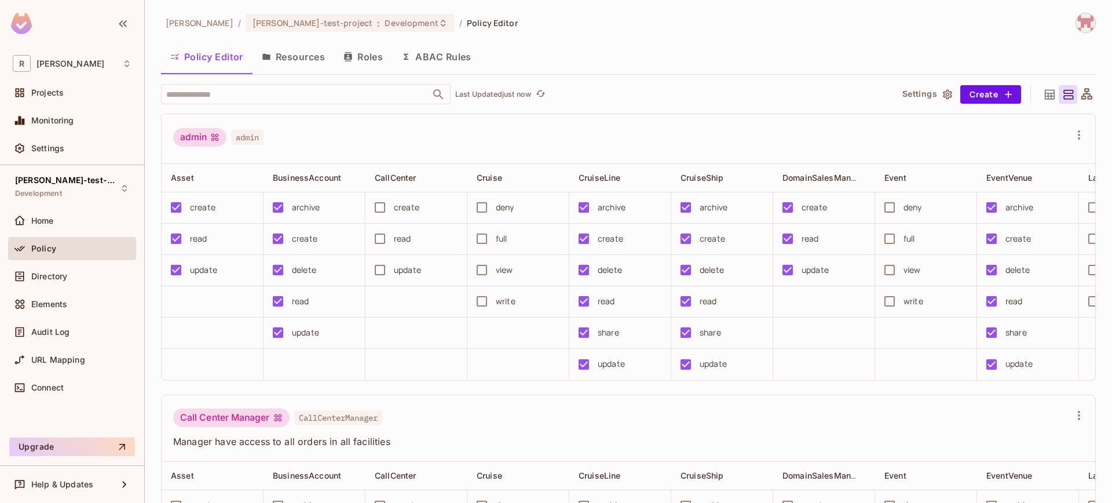
click at [368, 76] on div "roy-poc / roy-test-project : Development / Policy Editor Policy Editor Resource…" at bounding box center [628, 258] width 935 height 491
click at [372, 59] on button "Roles" at bounding box center [363, 56] width 58 height 29
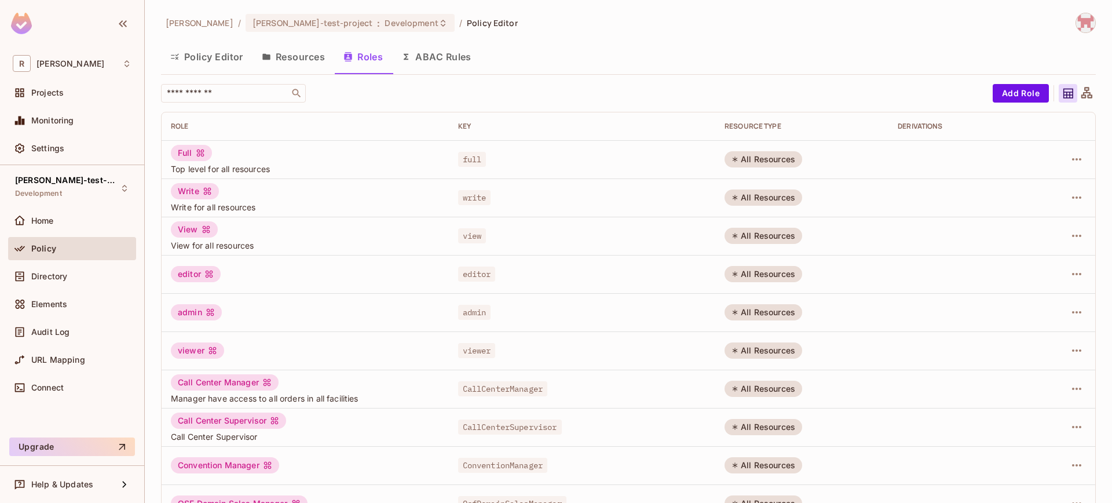
scroll to position [259, 0]
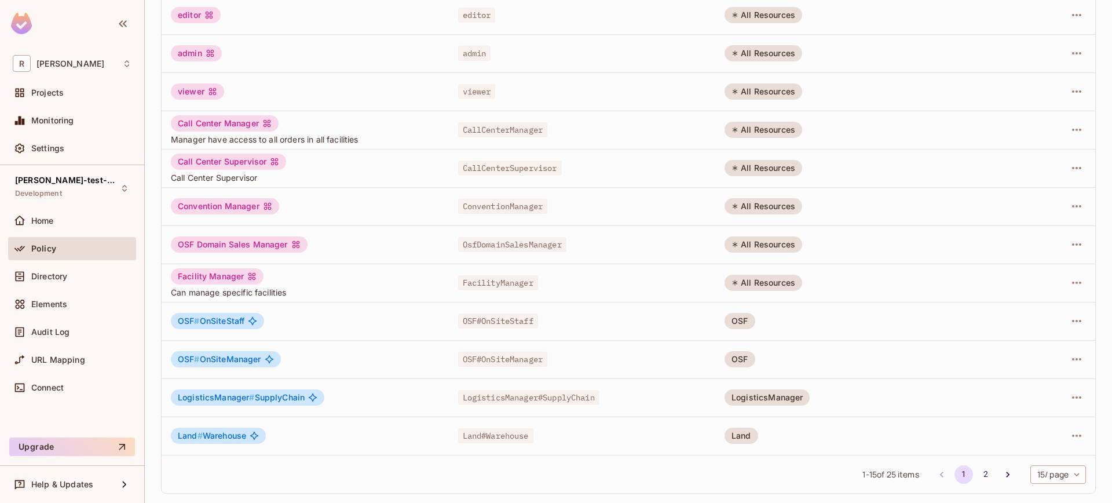
click at [549, 359] on div "OSF#OnSiteManager" at bounding box center [582, 359] width 248 height 12
click at [531, 359] on span "OSF#OnSiteManager" at bounding box center [503, 359] width 90 height 15
copy span "OnSiteManager"
click at [487, 359] on span "OSF#OnSiteManager" at bounding box center [503, 359] width 90 height 15
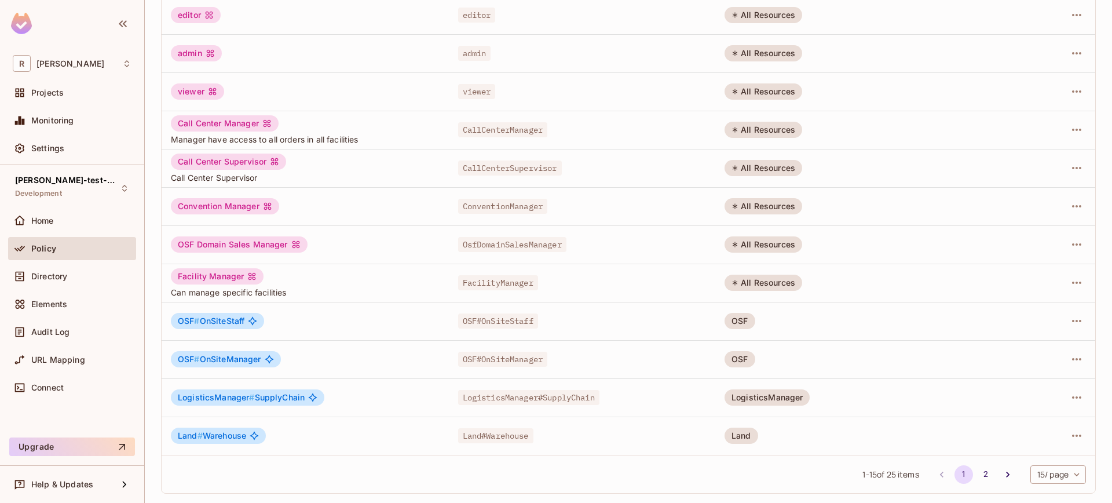
click at [512, 353] on span "OSF#OnSiteManager" at bounding box center [503, 359] width 90 height 15
